Goal: Information Seeking & Learning: Check status

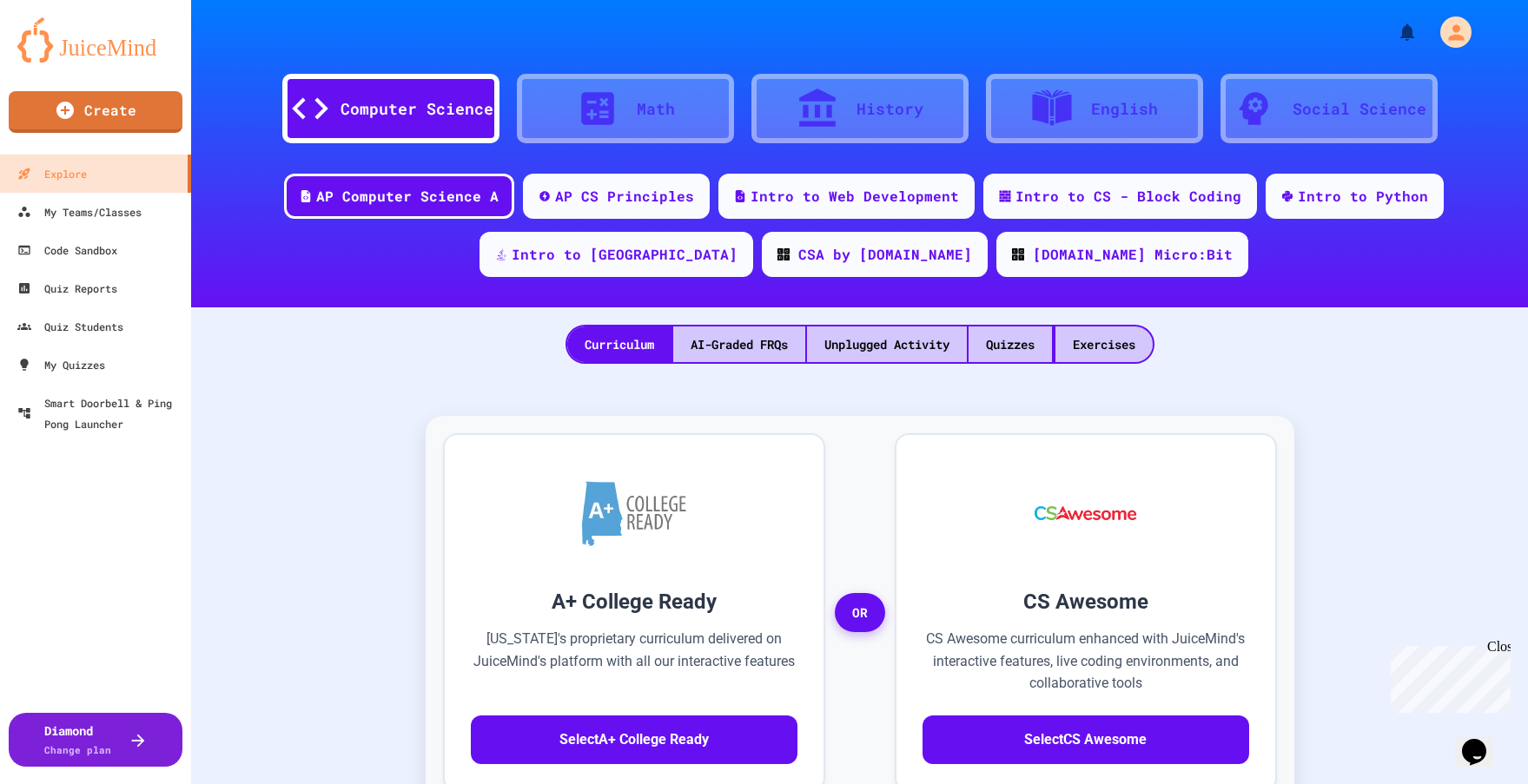
click at [1500, 648] on div "Close" at bounding box center [1497, 650] width 21 height 21
click at [70, 291] on div "Quiz Reports" at bounding box center [66, 288] width 103 height 21
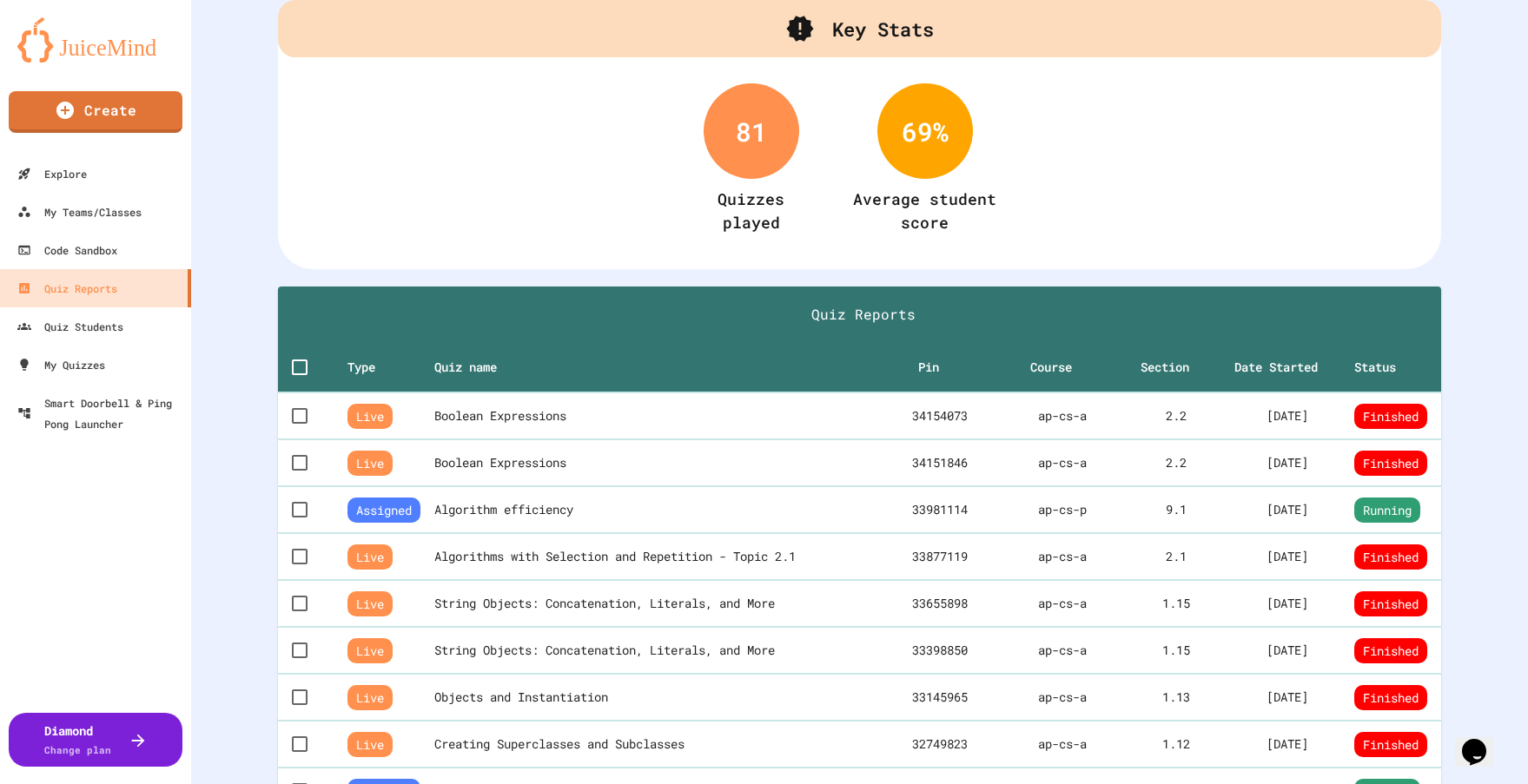
scroll to position [323, 0]
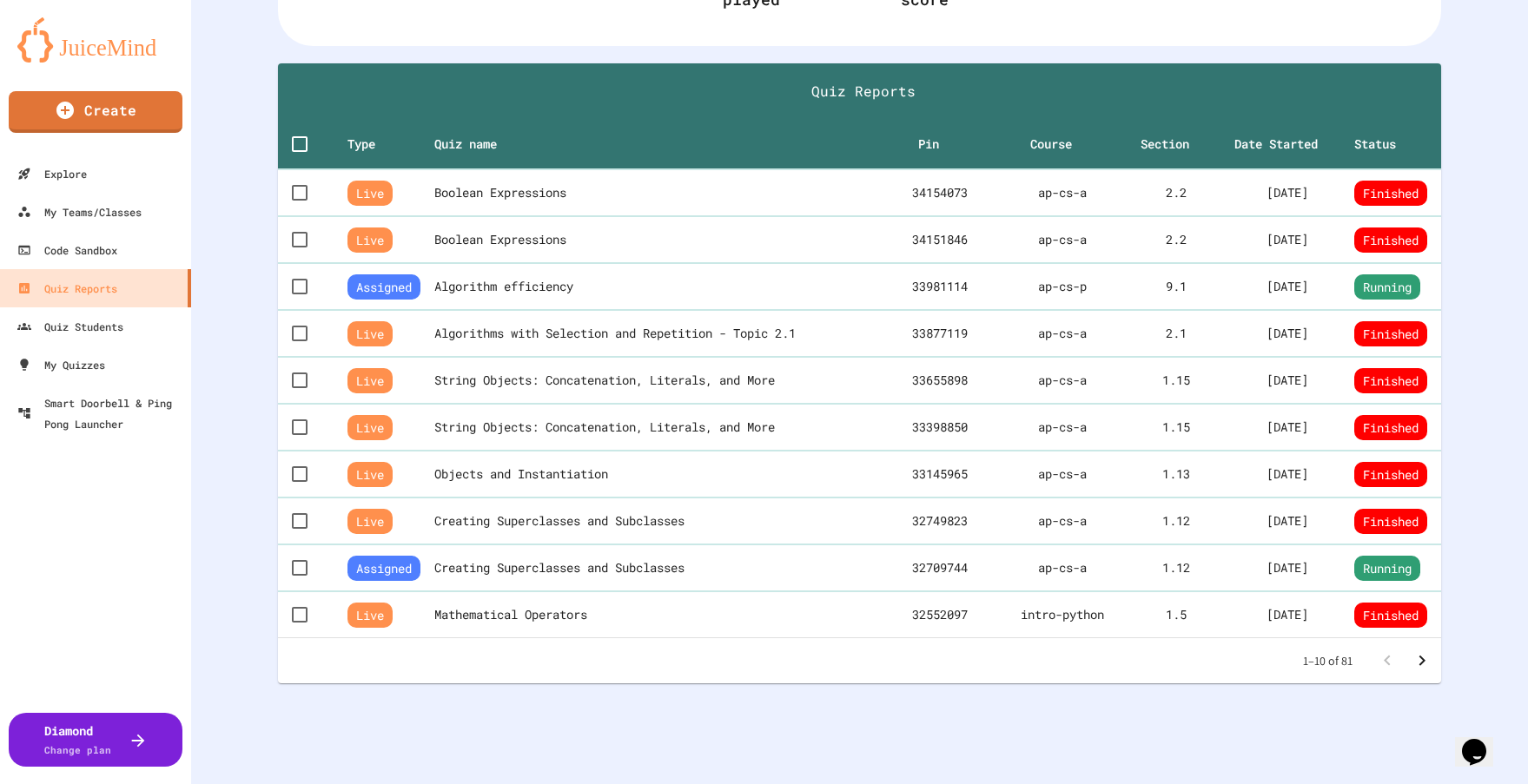
click at [1411, 651] on icon "Go to next page" at bounding box center [1421, 661] width 20 height 20
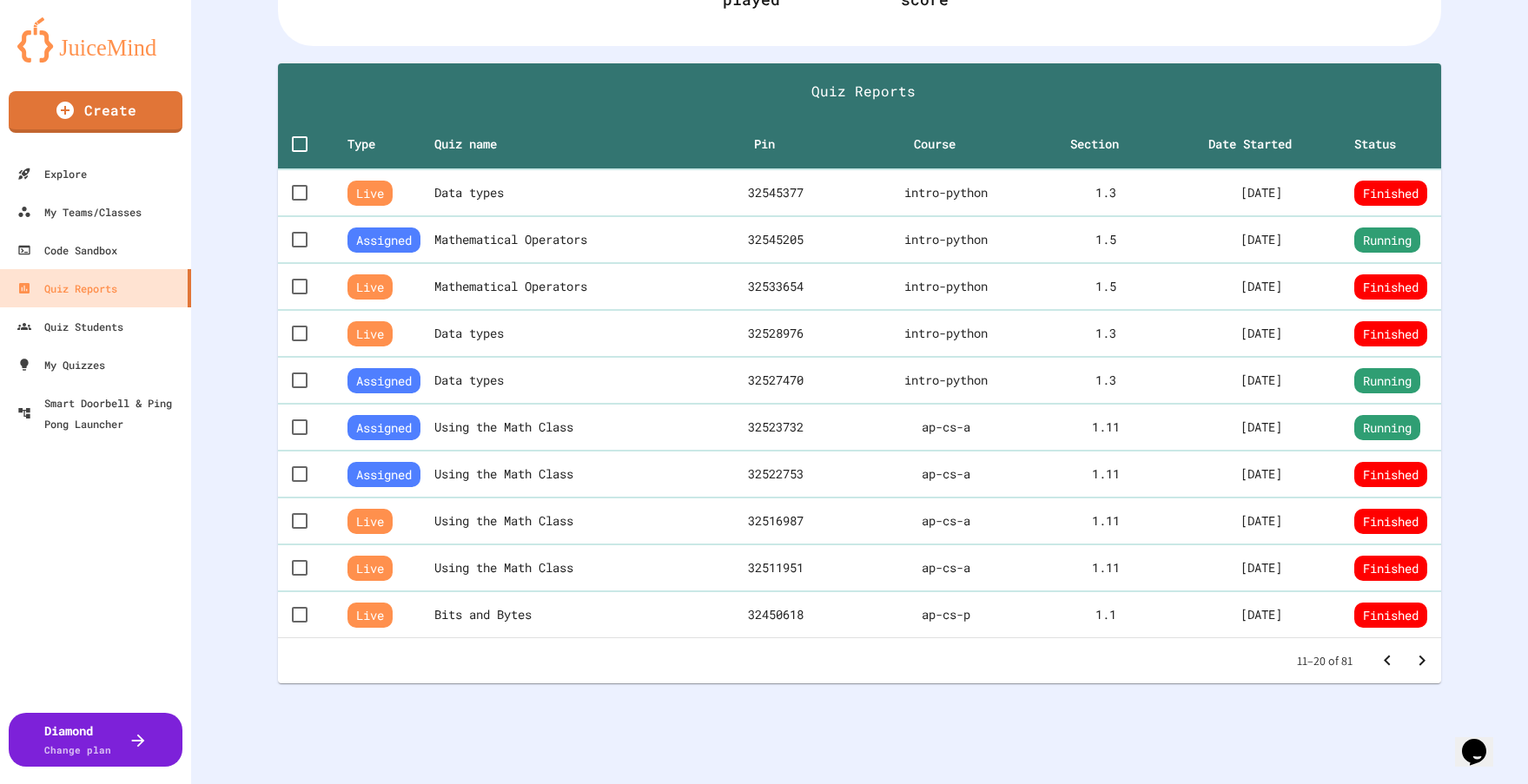
click at [1411, 651] on icon "Go to next page" at bounding box center [1421, 661] width 20 height 20
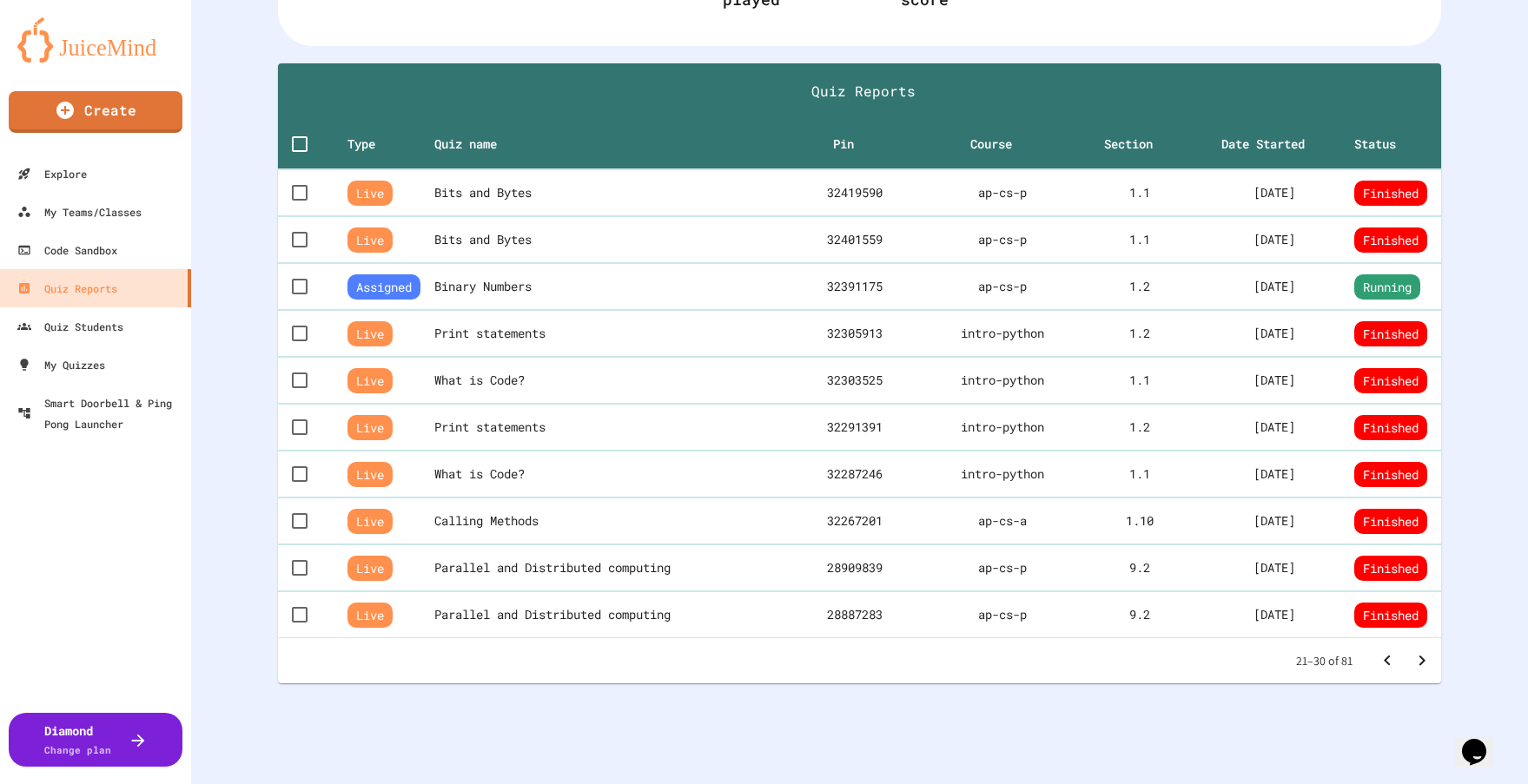
click at [1411, 651] on icon "Go to next page" at bounding box center [1421, 661] width 20 height 20
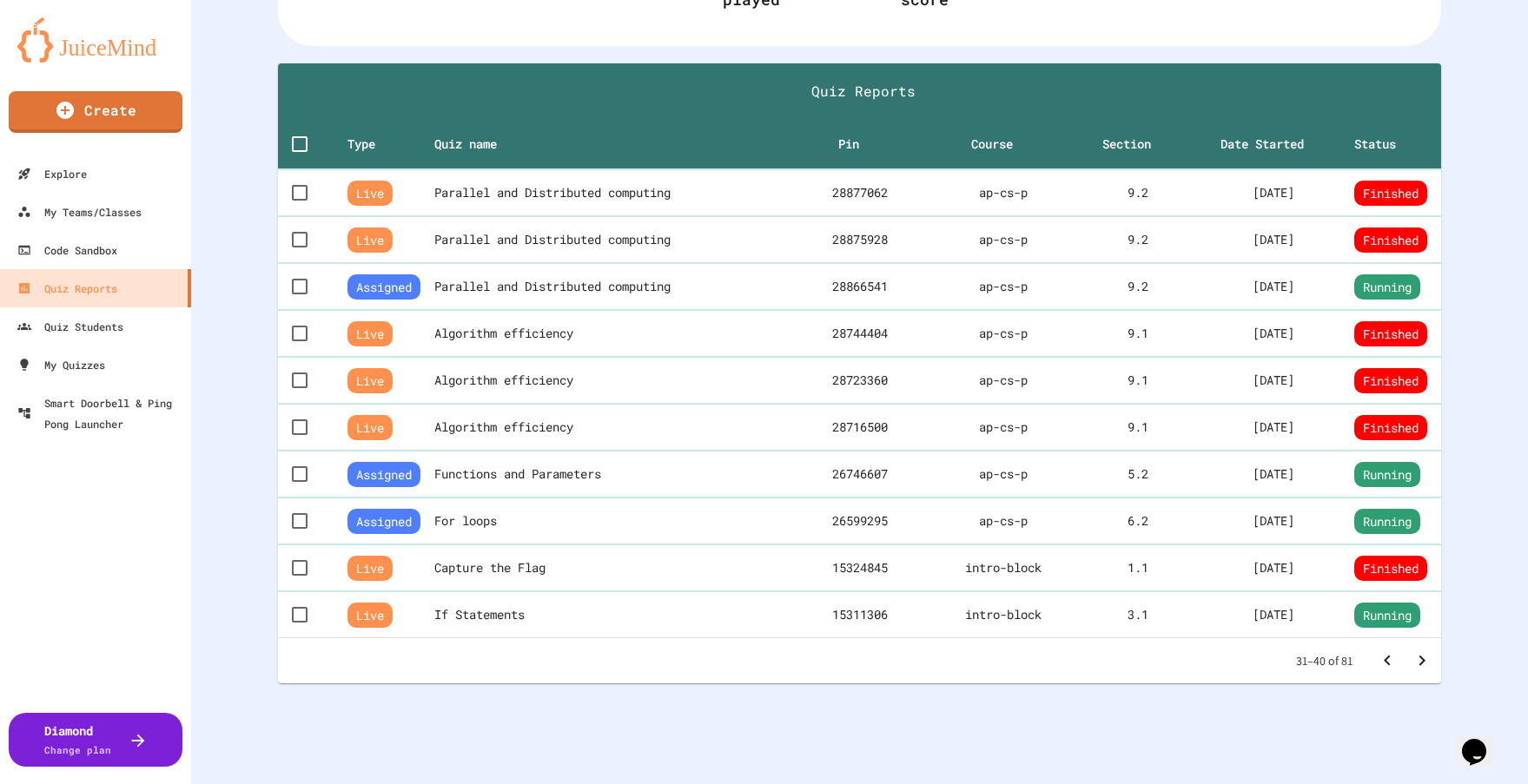
click at [1411, 651] on icon "Go to next page" at bounding box center [1421, 661] width 20 height 20
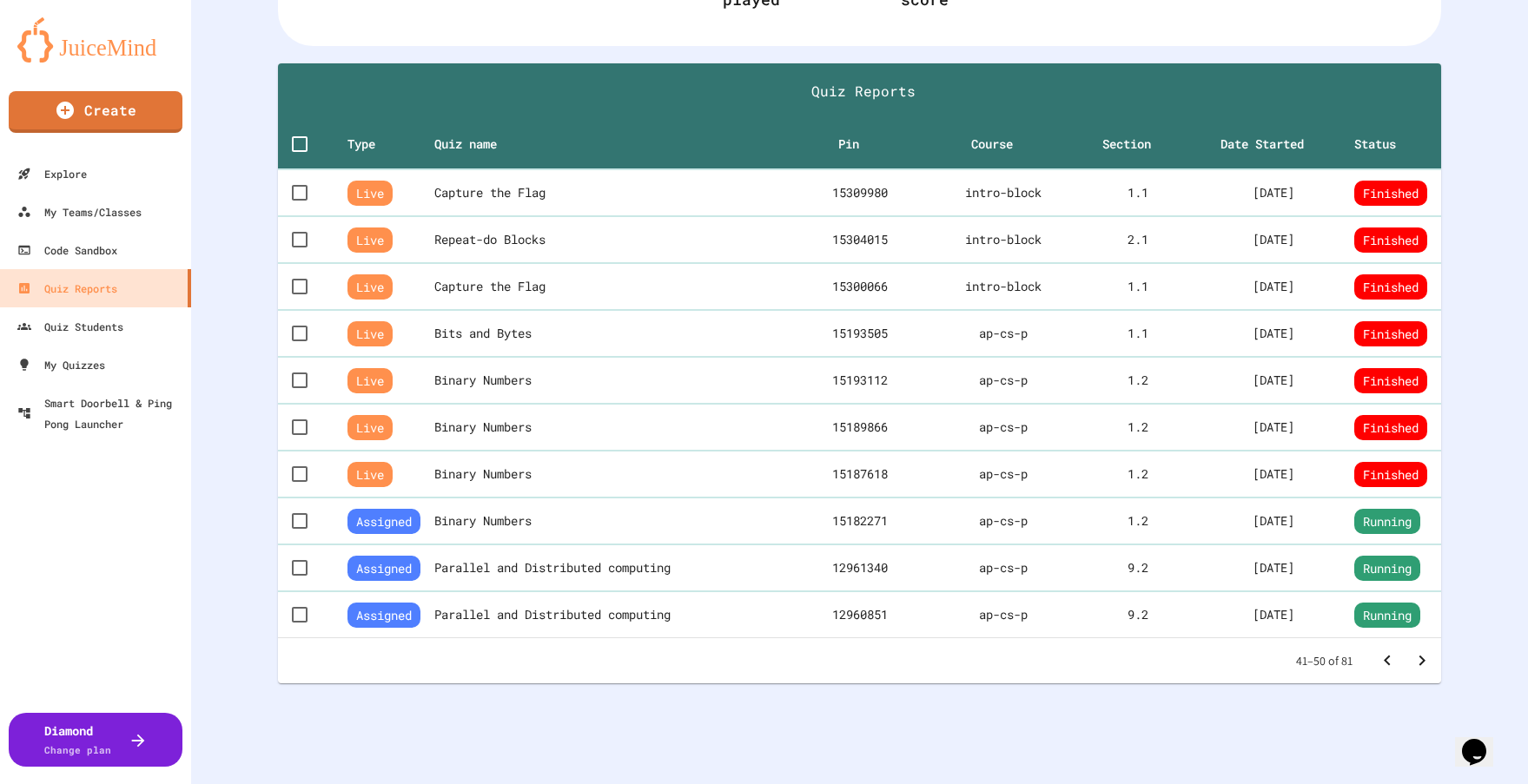
click at [1411, 651] on icon "Go to next page" at bounding box center [1421, 661] width 20 height 20
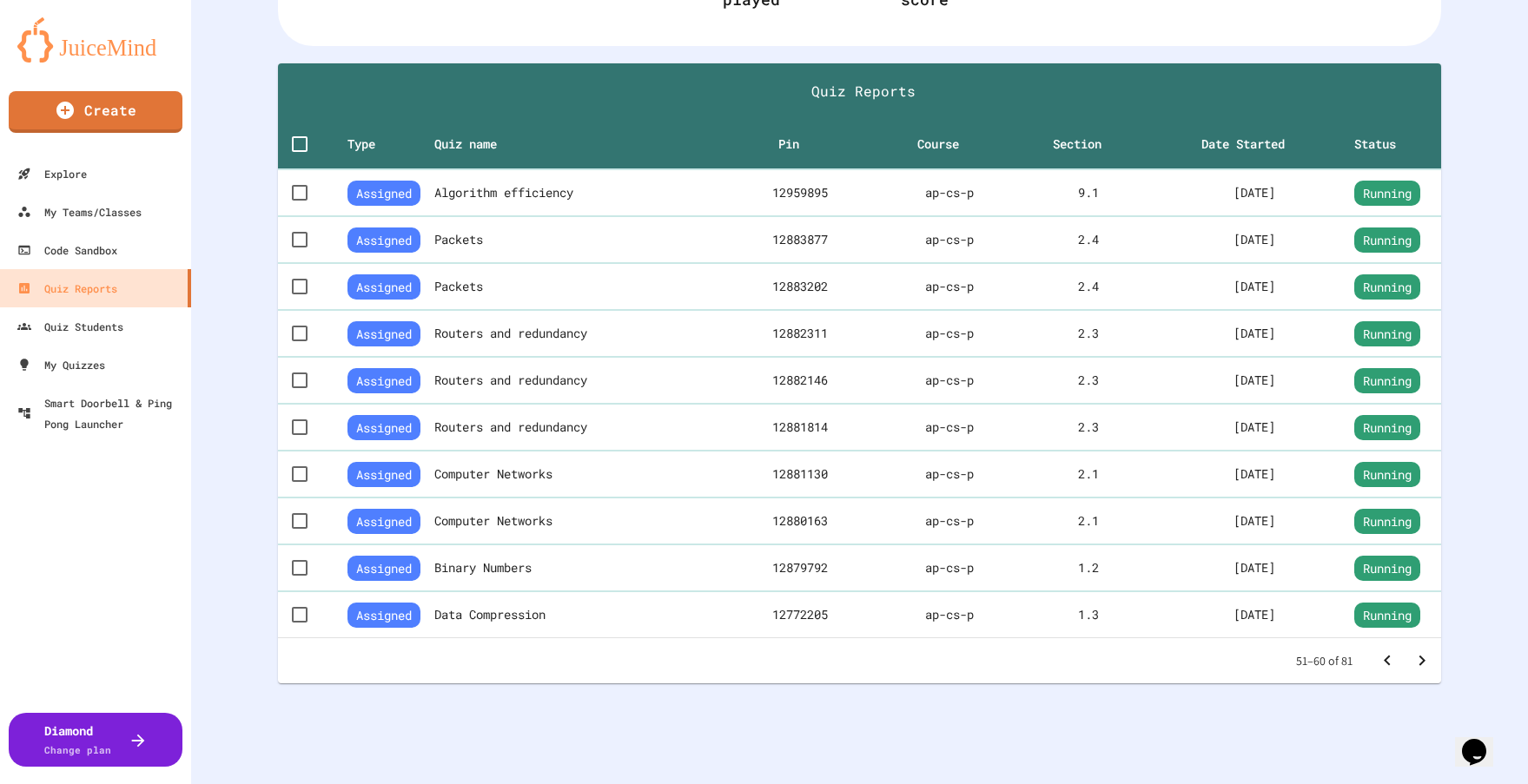
click at [1411, 651] on icon "Go to next page" at bounding box center [1421, 661] width 20 height 20
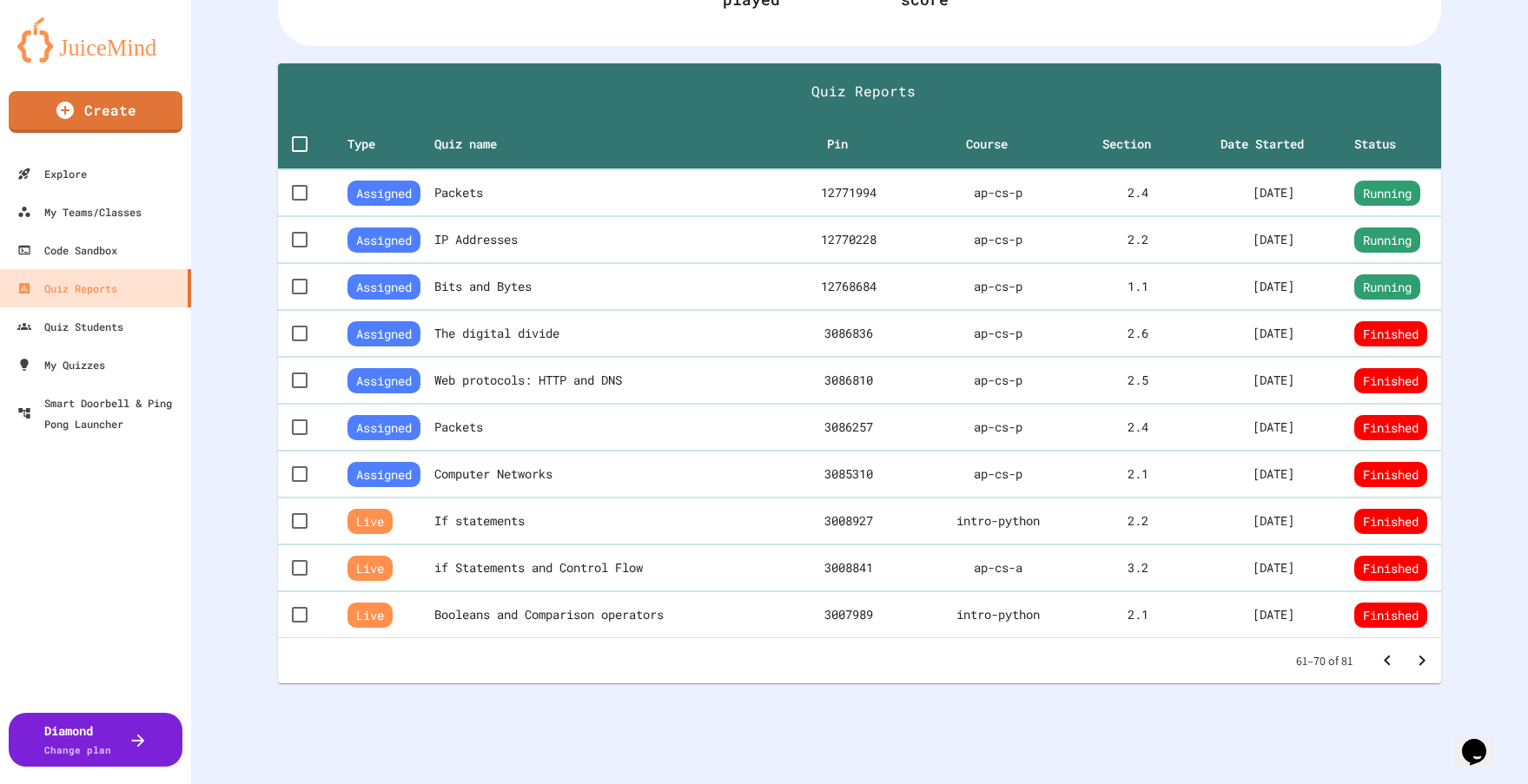
click at [1411, 651] on icon "Go to next page" at bounding box center [1421, 661] width 20 height 20
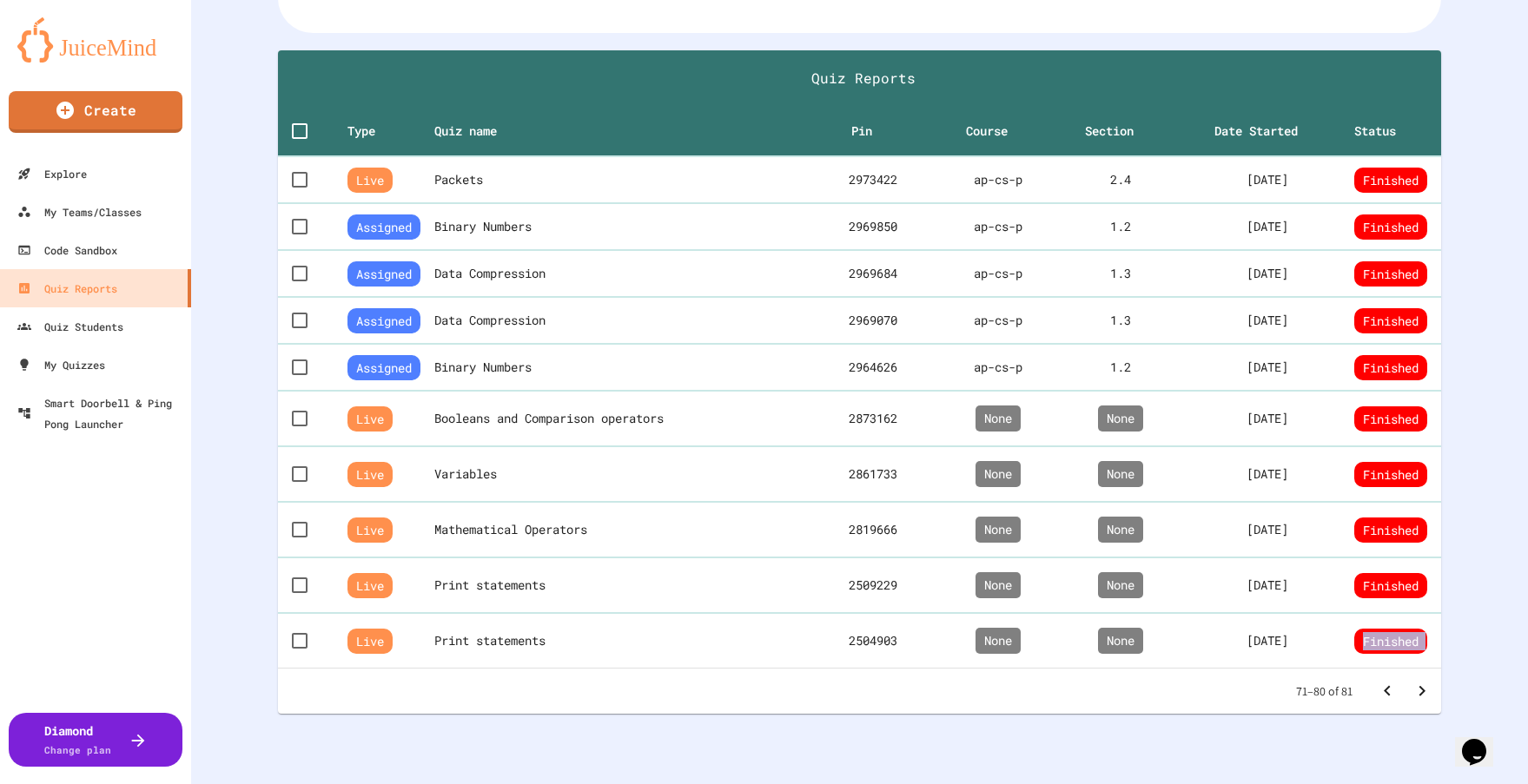
click at [1411, 646] on span "Finished" at bounding box center [1391, 640] width 73 height 25
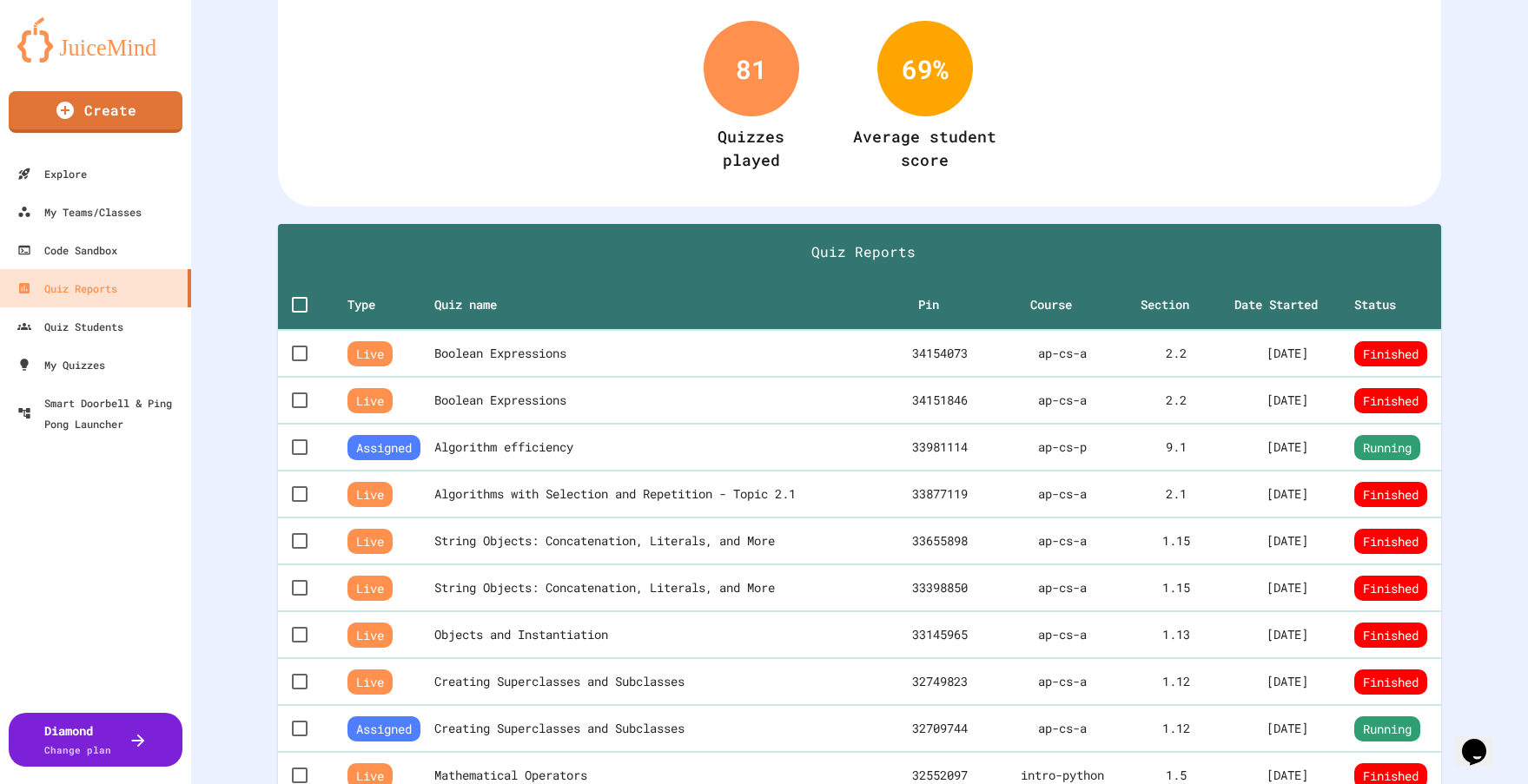
scroll to position [323, 0]
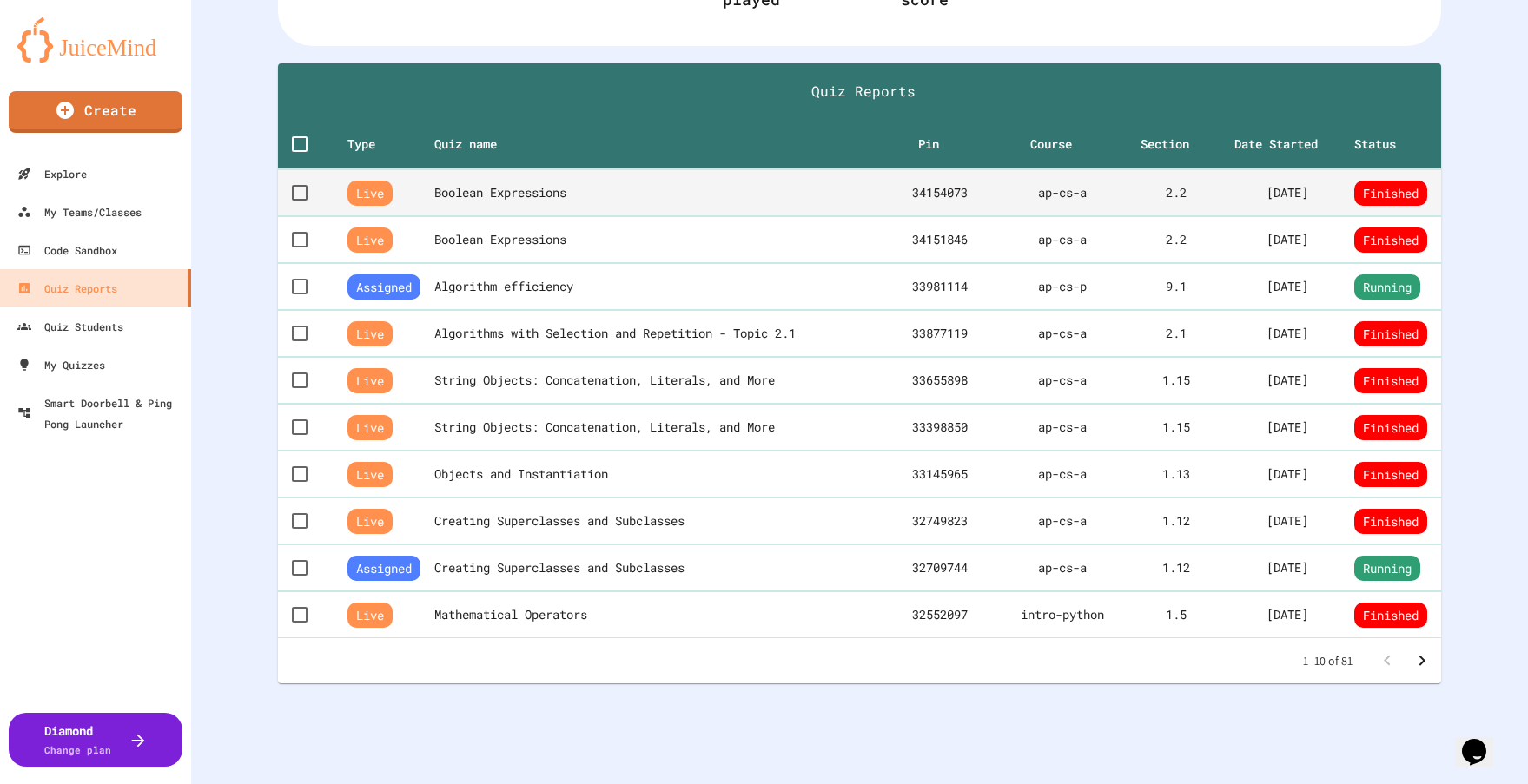
click at [751, 183] on th "Boolean Expressions" at bounding box center [660, 193] width 453 height 47
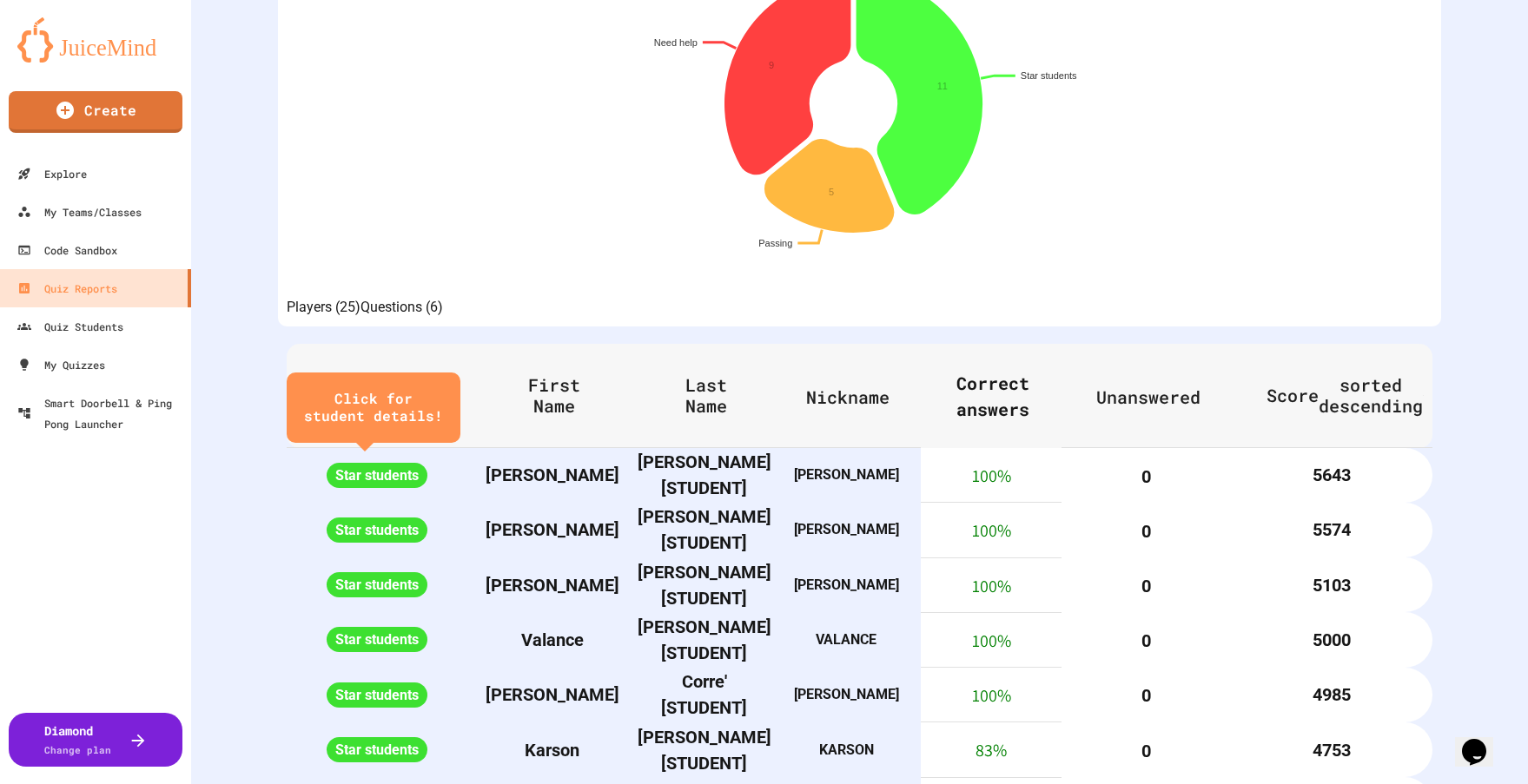
scroll to position [752, 0]
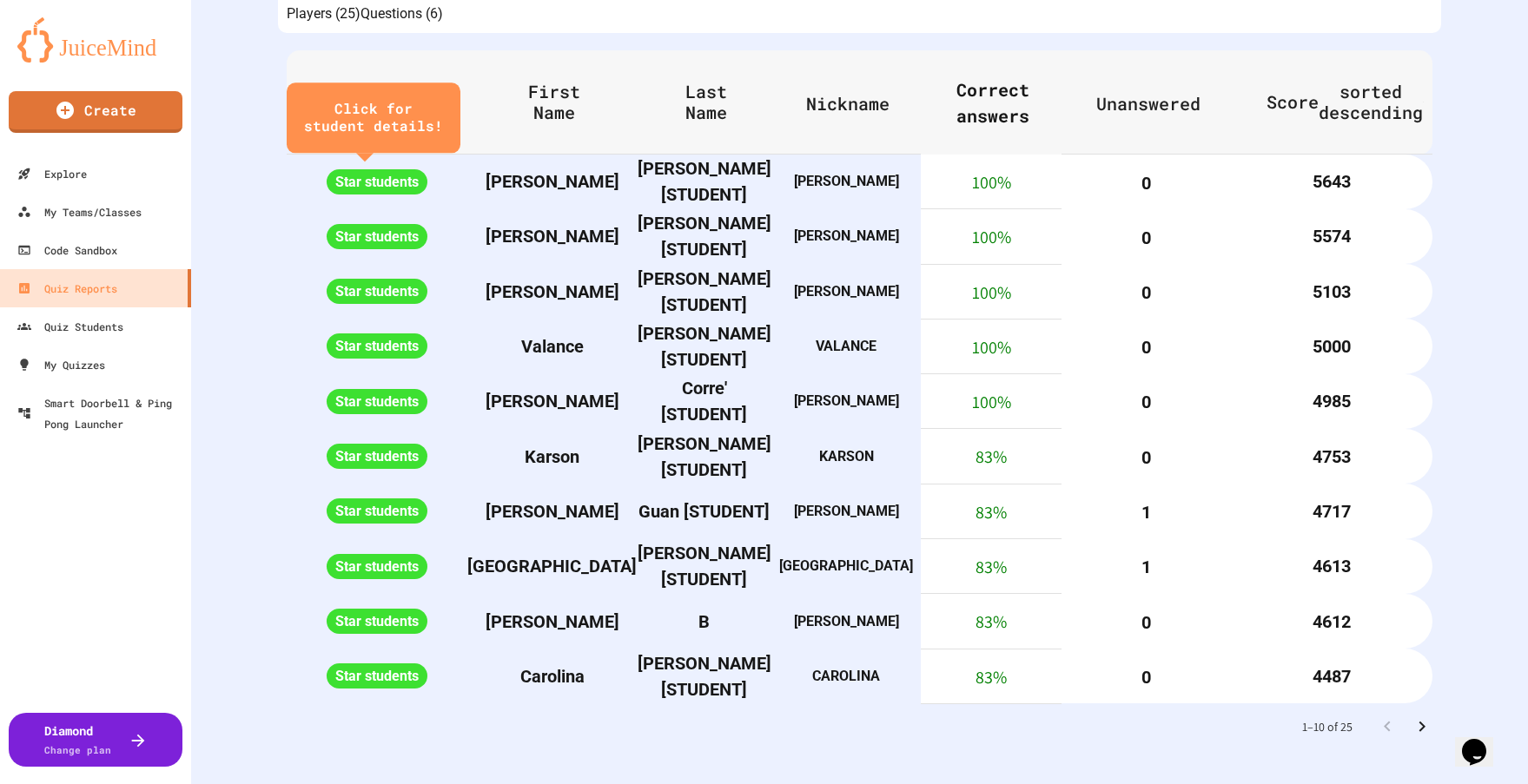
click at [1411, 716] on icon "Go to next page" at bounding box center [1421, 727] width 20 height 20
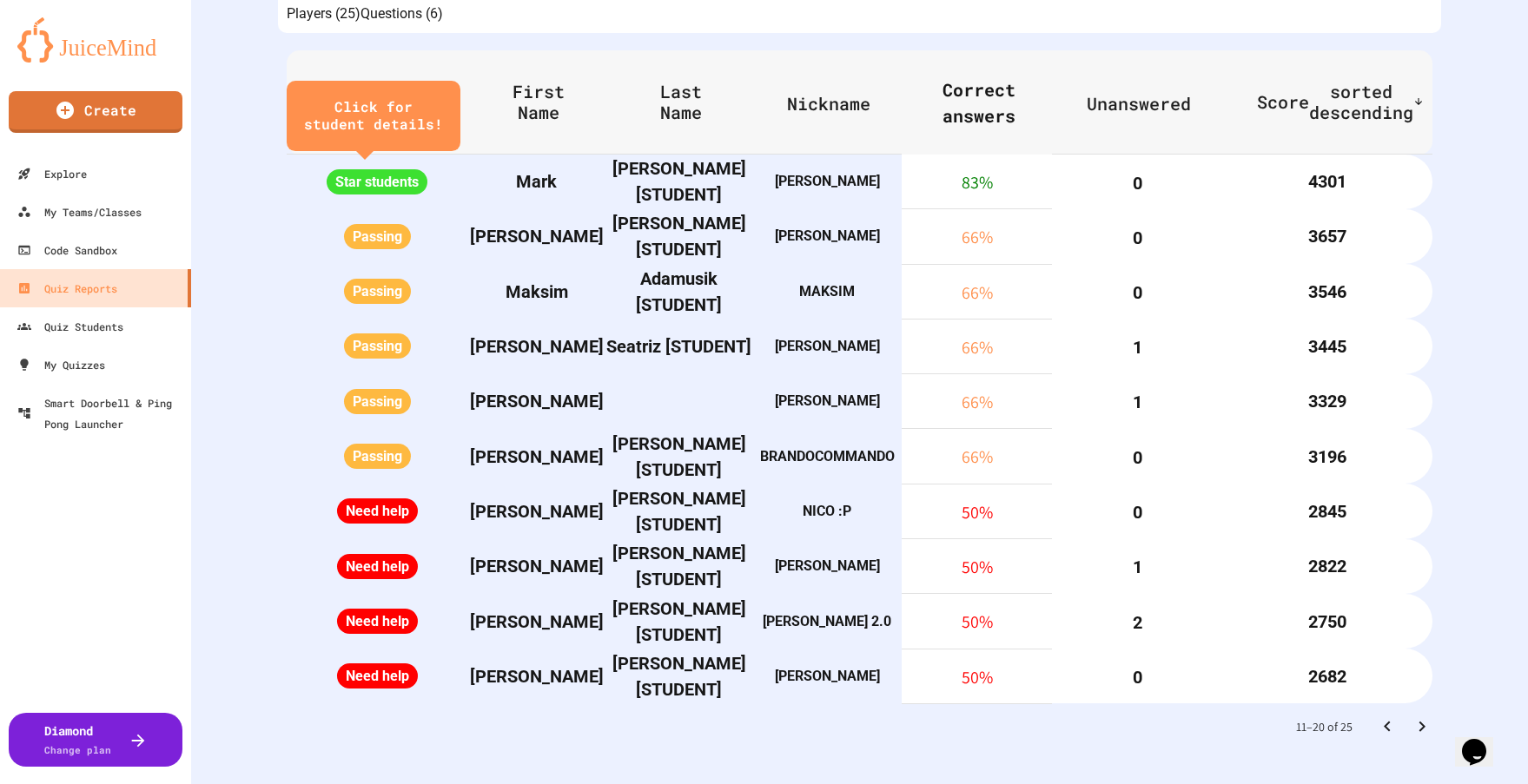
click at [1411, 716] on icon "Go to next page" at bounding box center [1421, 727] width 20 height 20
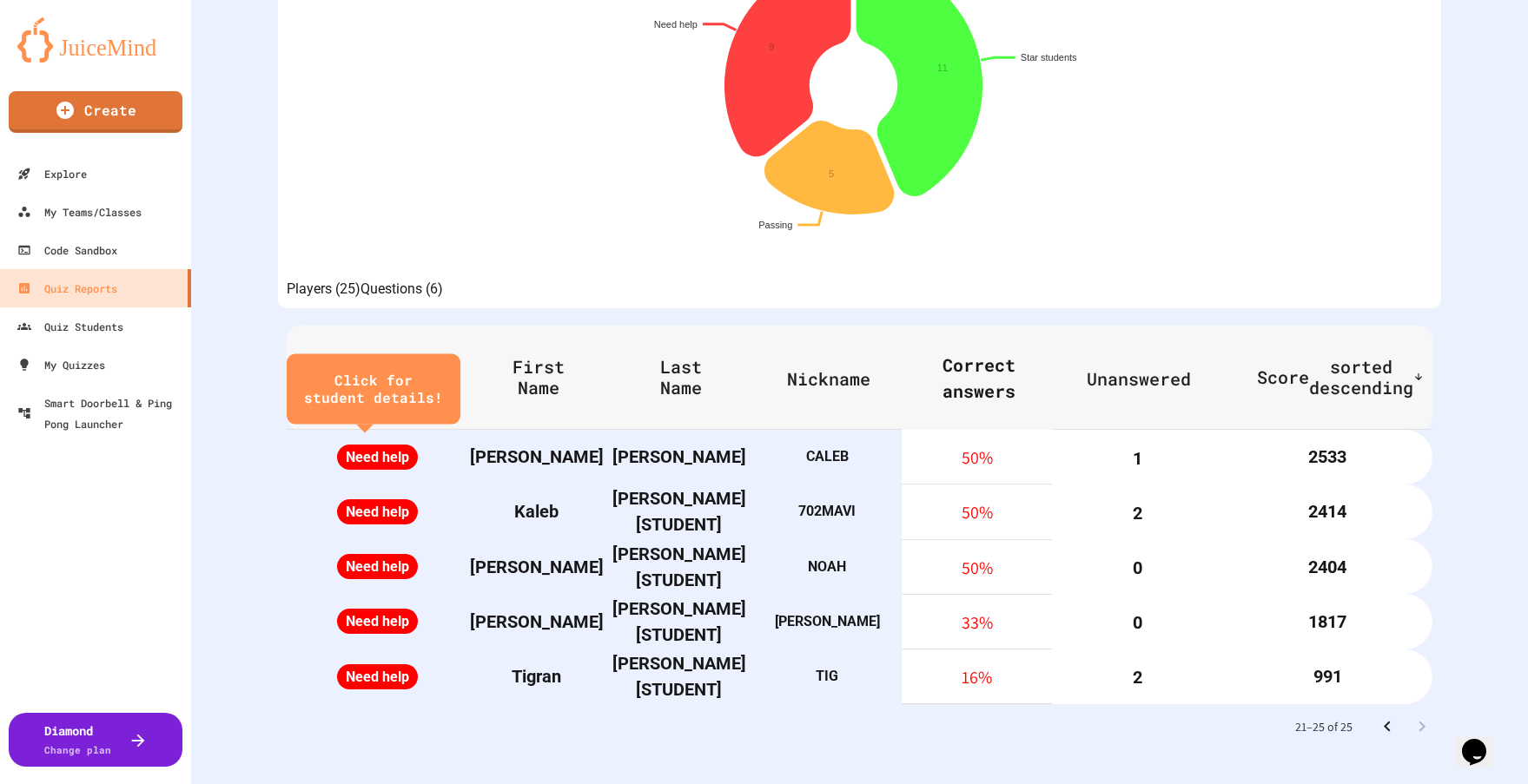
click at [1383, 722] on icon "Go to previous page" at bounding box center [1386, 727] width 6 height 10
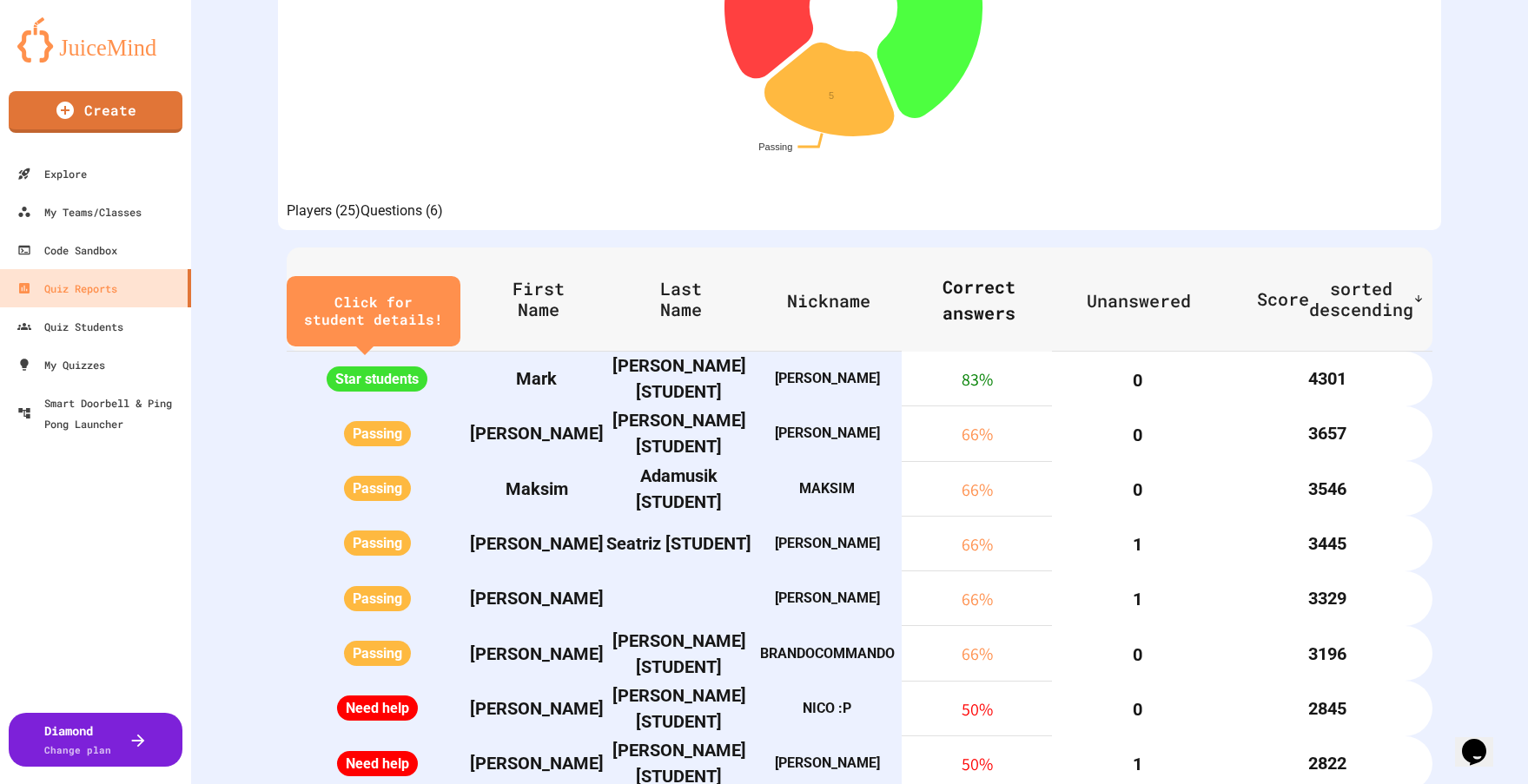
scroll to position [752, 0]
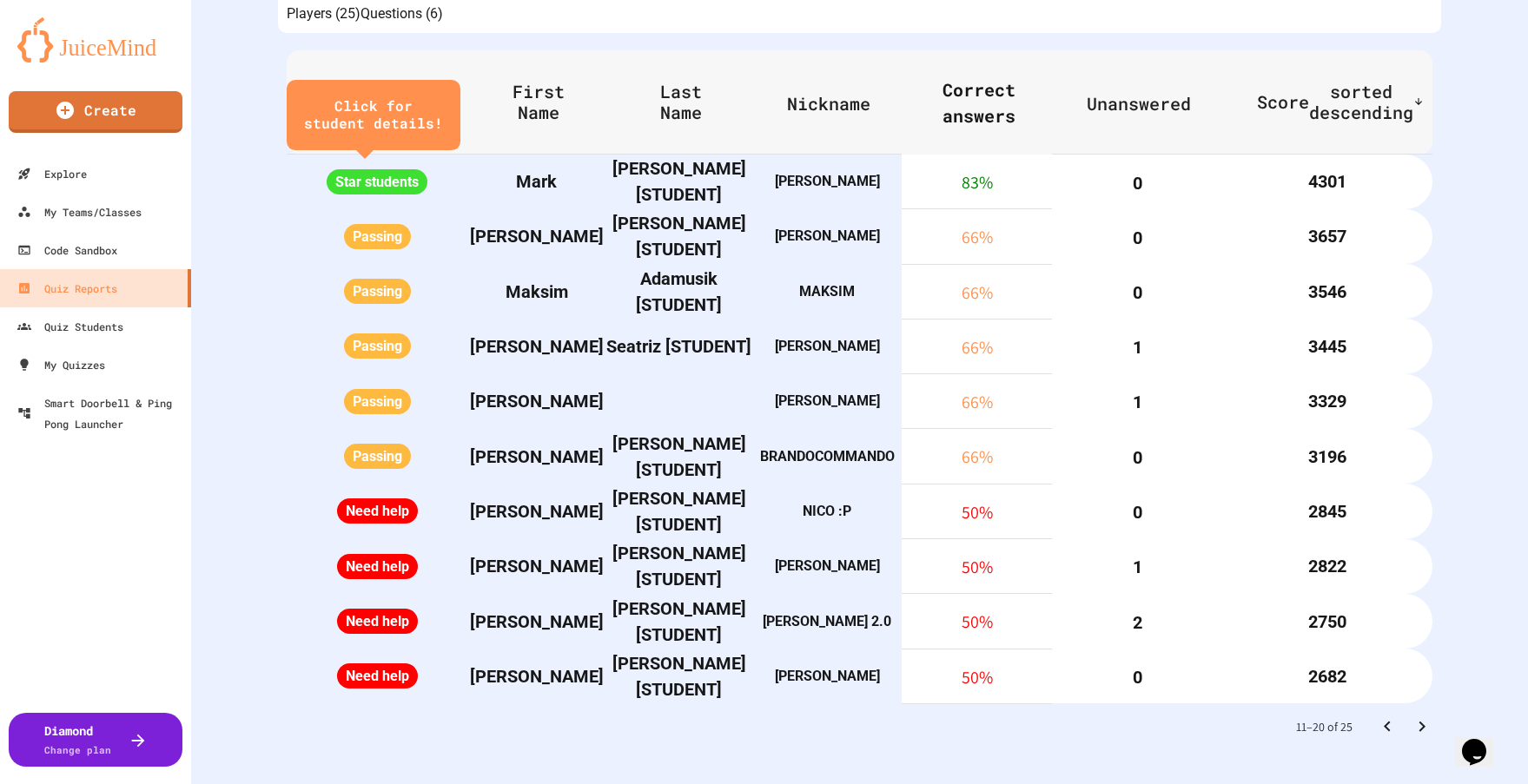
click at [1377, 716] on icon "Go to previous page" at bounding box center [1387, 727] width 20 height 20
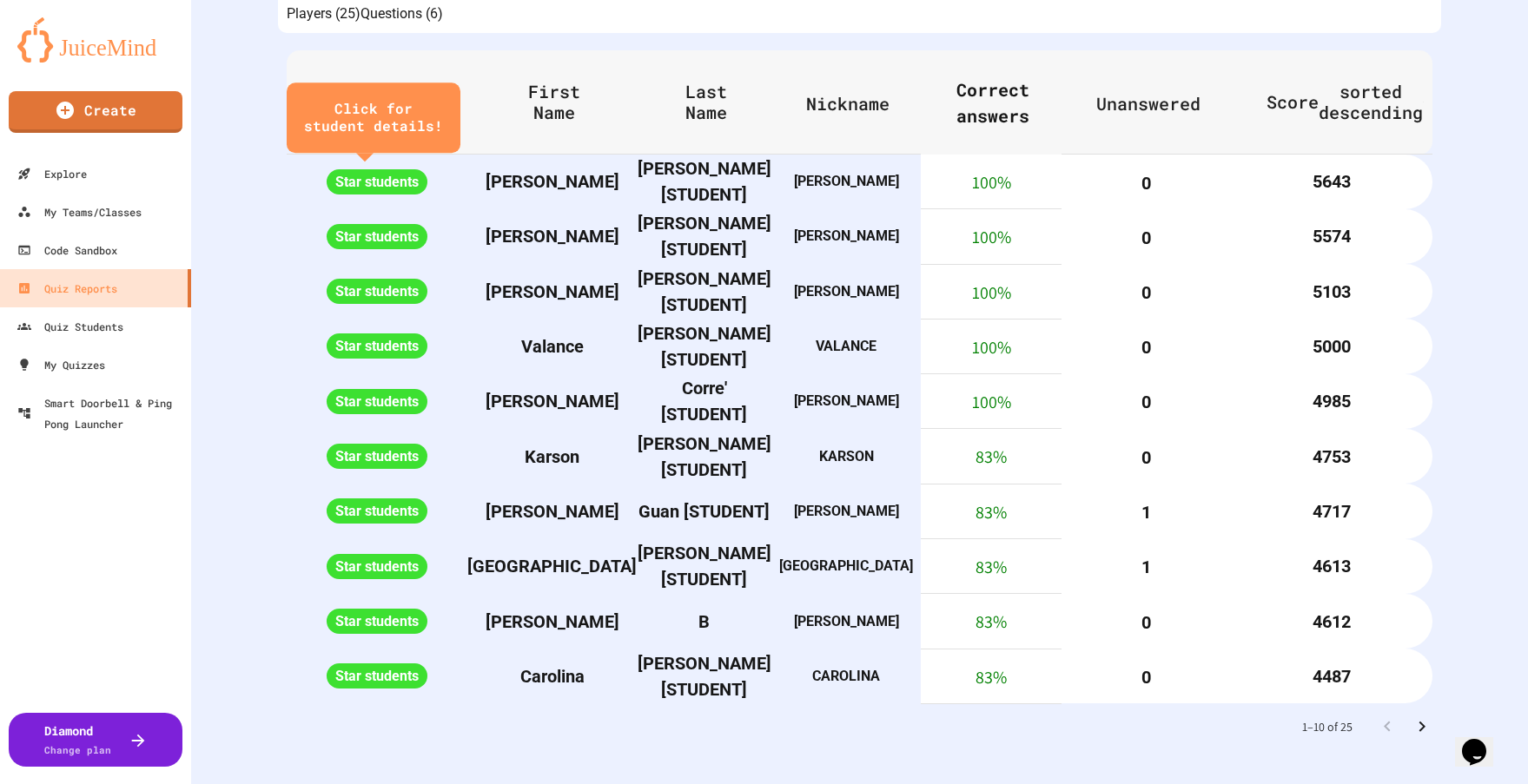
scroll to position [405, 0]
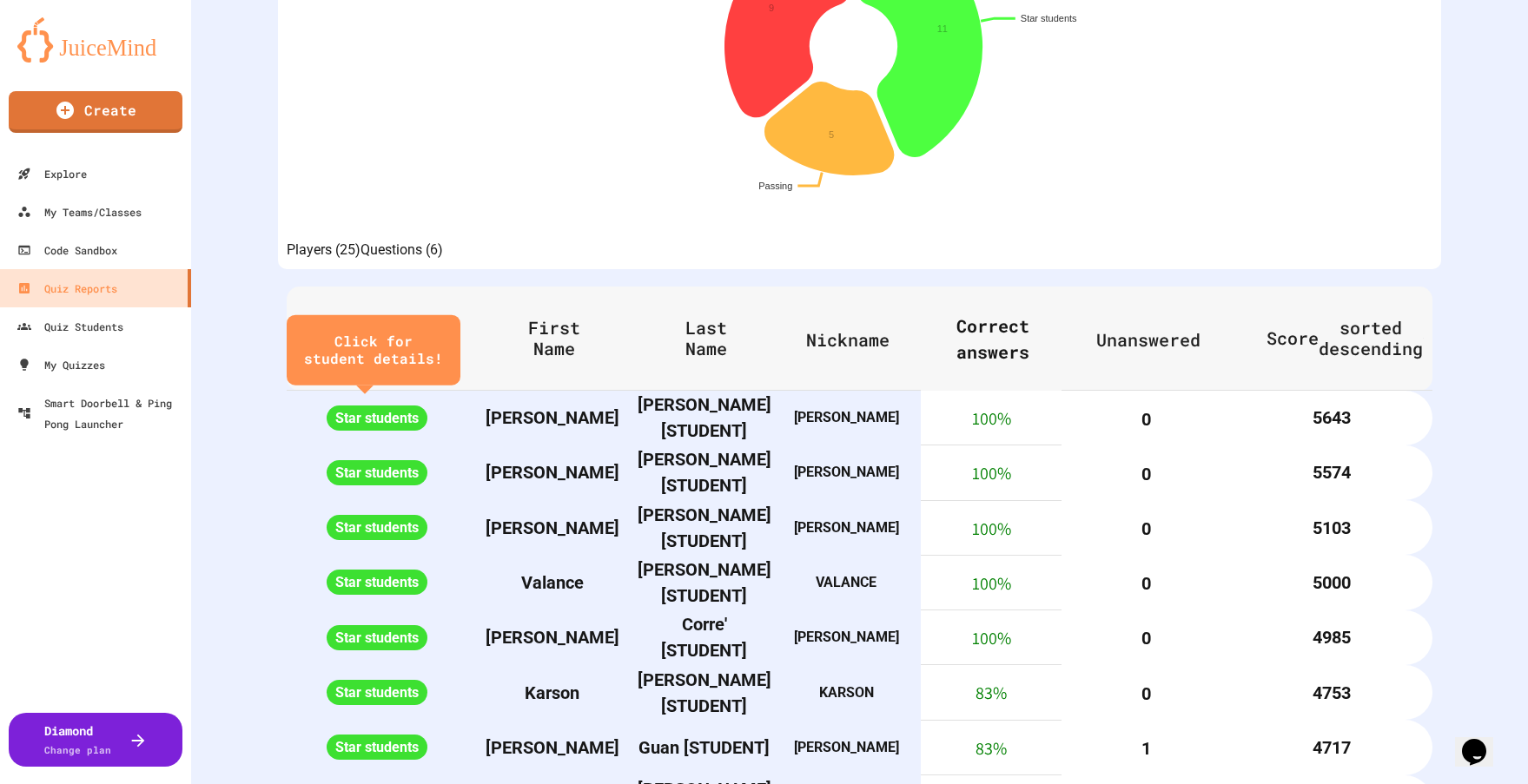
click at [443, 260] on button "Questions (6)" at bounding box center [401, 250] width 83 height 20
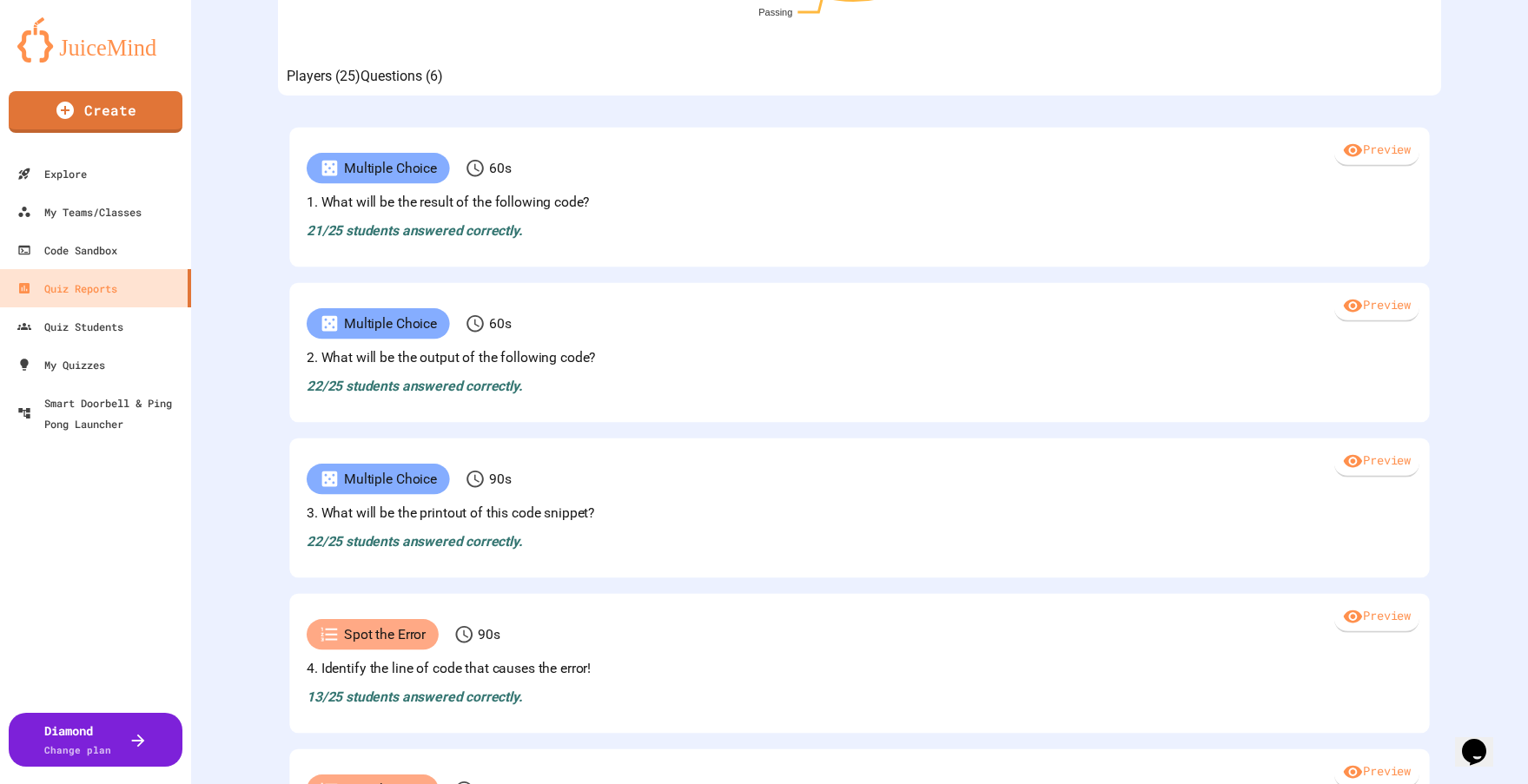
scroll to position [966, 0]
